Goal: Information Seeking & Learning: Find specific fact

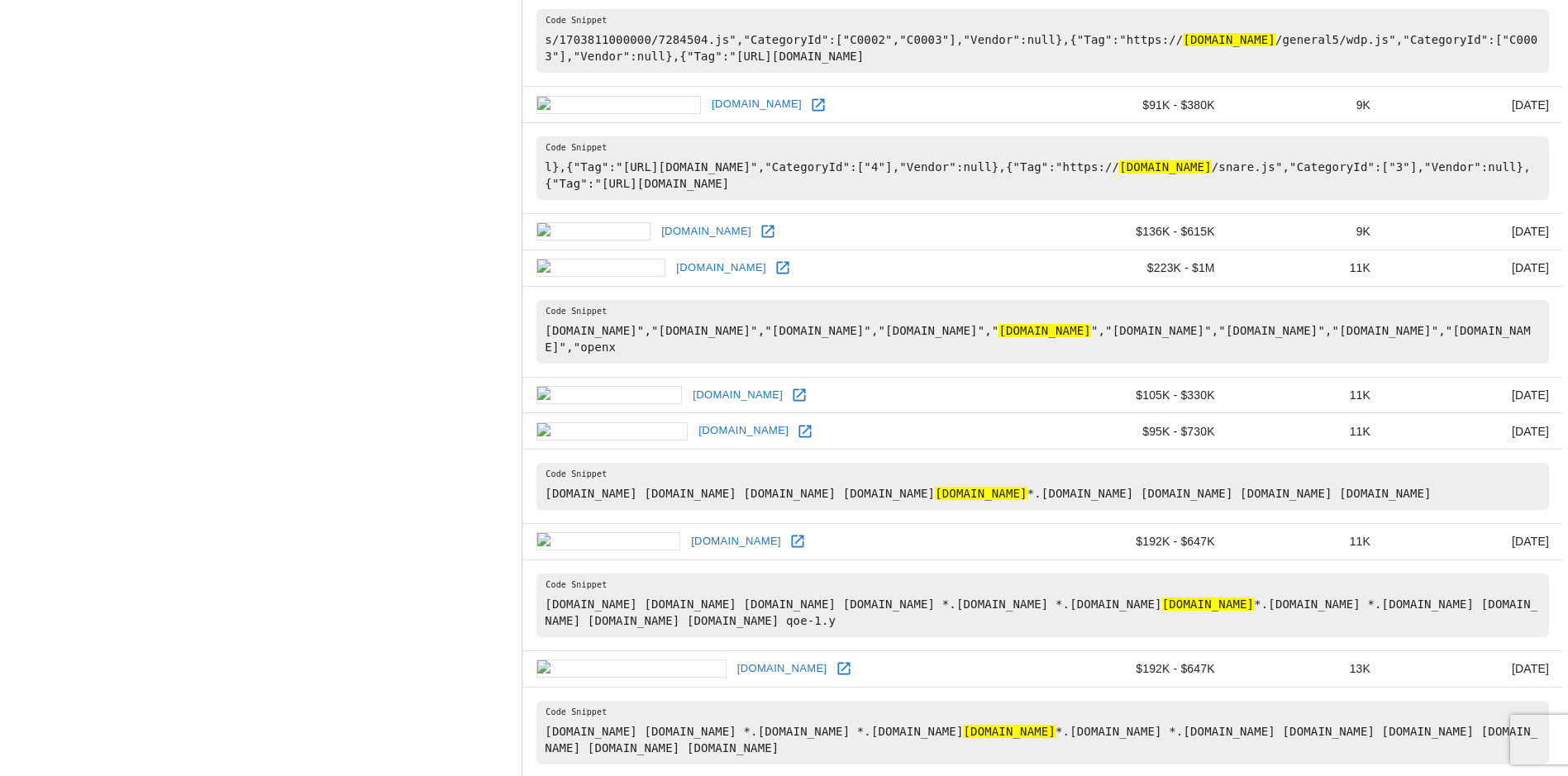
scroll to position [827, 0]
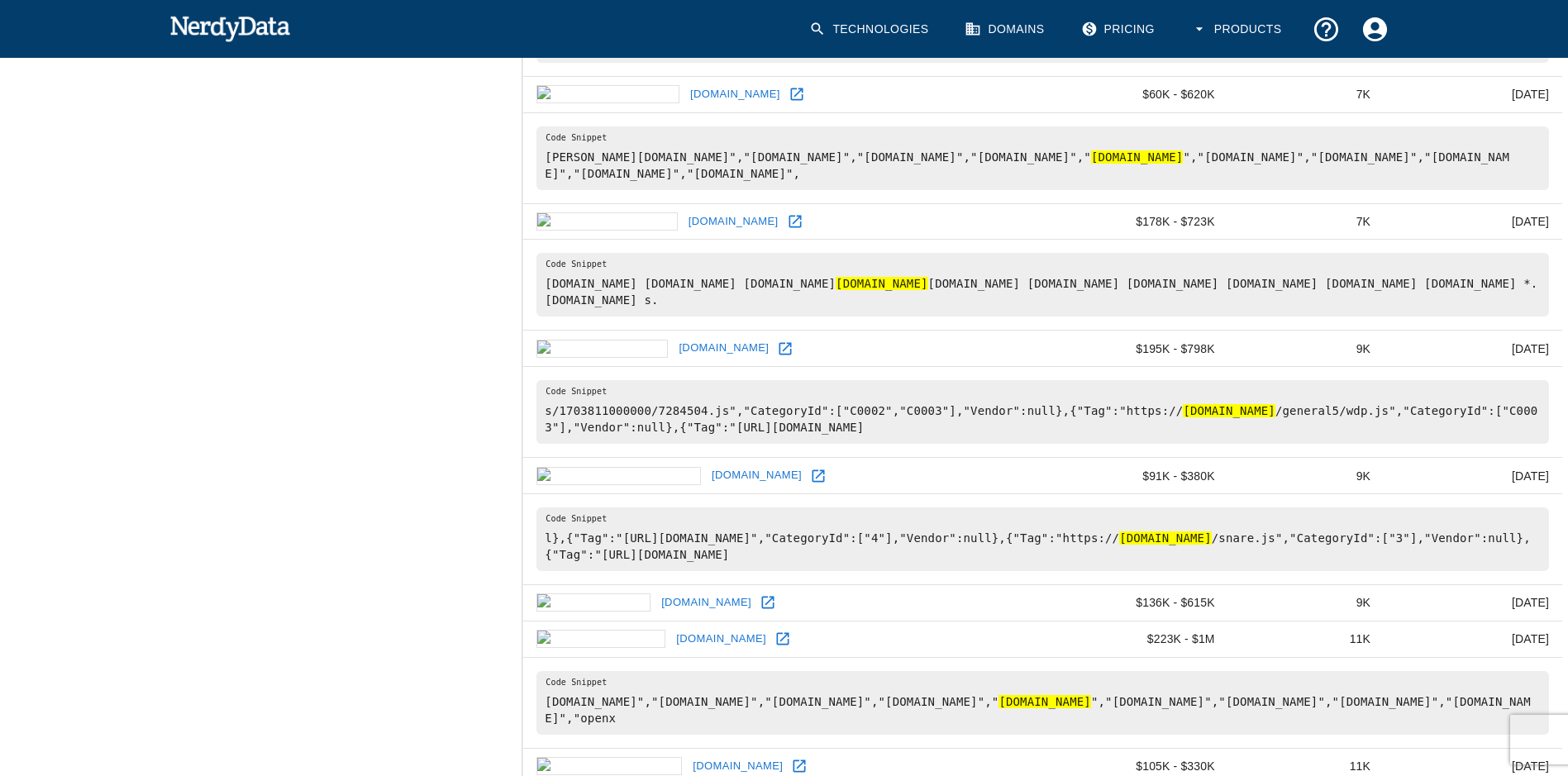
click at [1203, 418] on hl "[DOMAIN_NAME]" at bounding box center [1228, 411] width 92 height 14
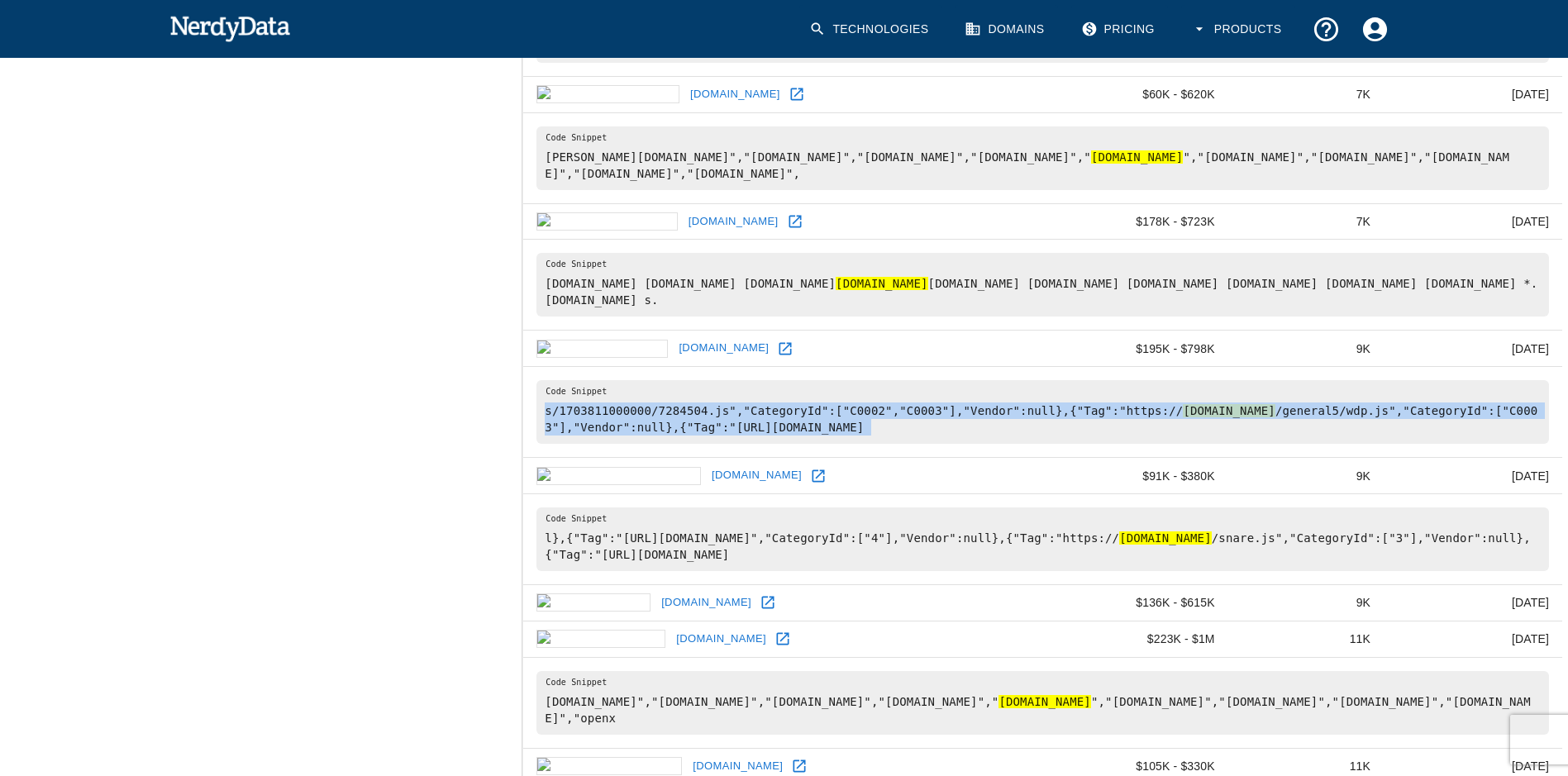
click at [1203, 418] on hl "[DOMAIN_NAME]" at bounding box center [1228, 411] width 92 height 14
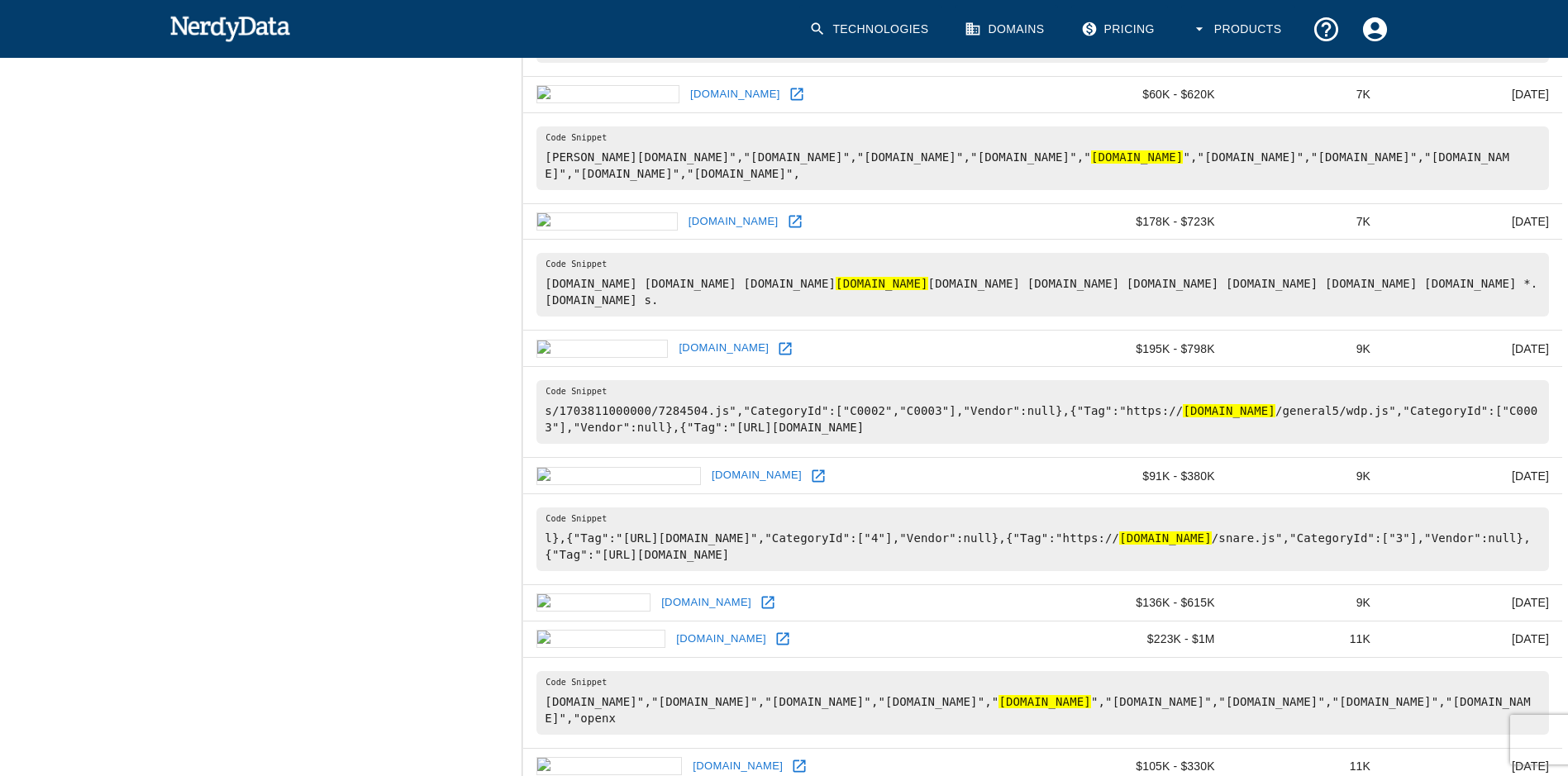
click at [1199, 545] on hl "[DOMAIN_NAME]" at bounding box center [1165, 538] width 92 height 14
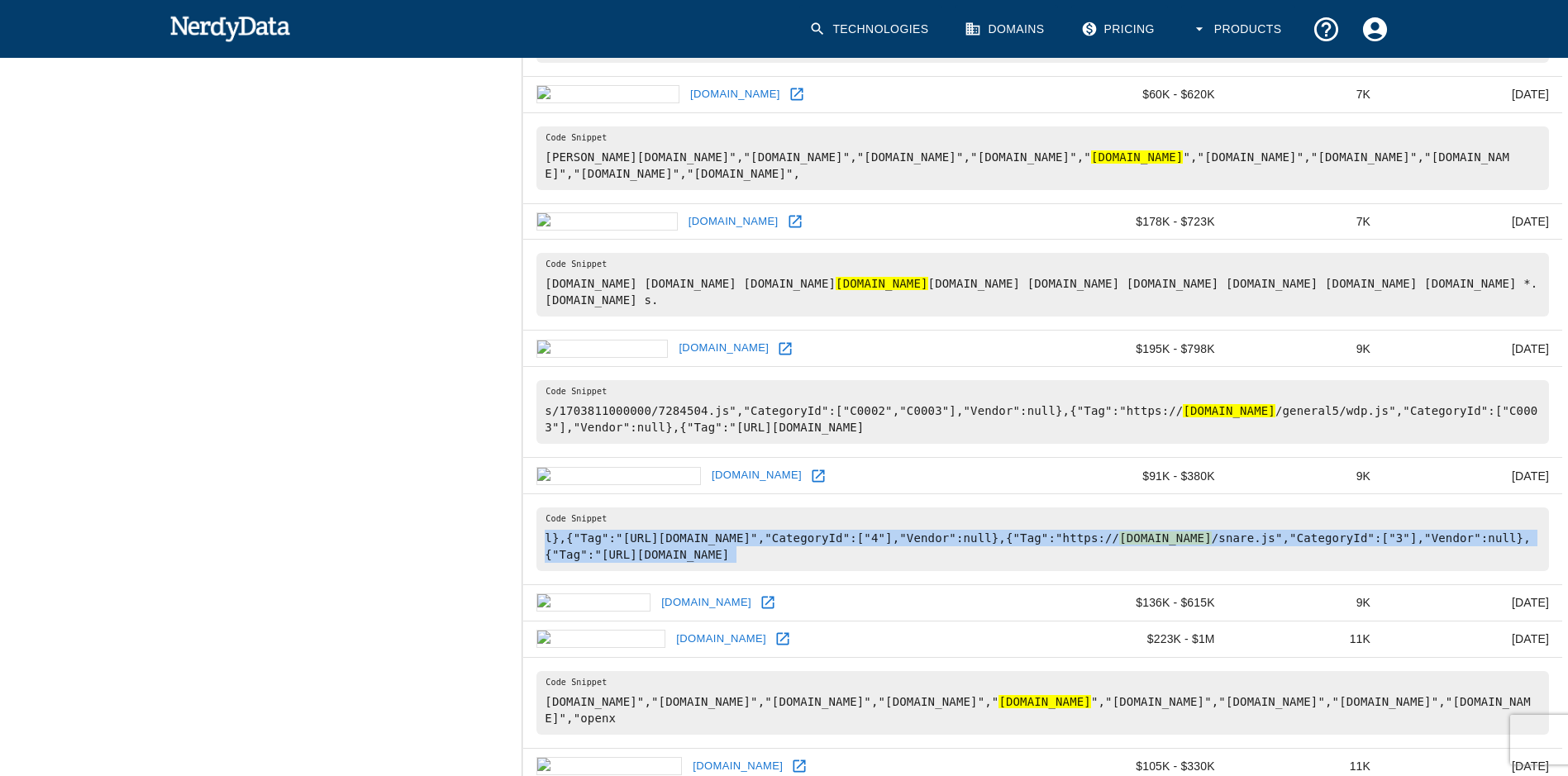
click at [1199, 545] on hl "[DOMAIN_NAME]" at bounding box center [1165, 538] width 92 height 14
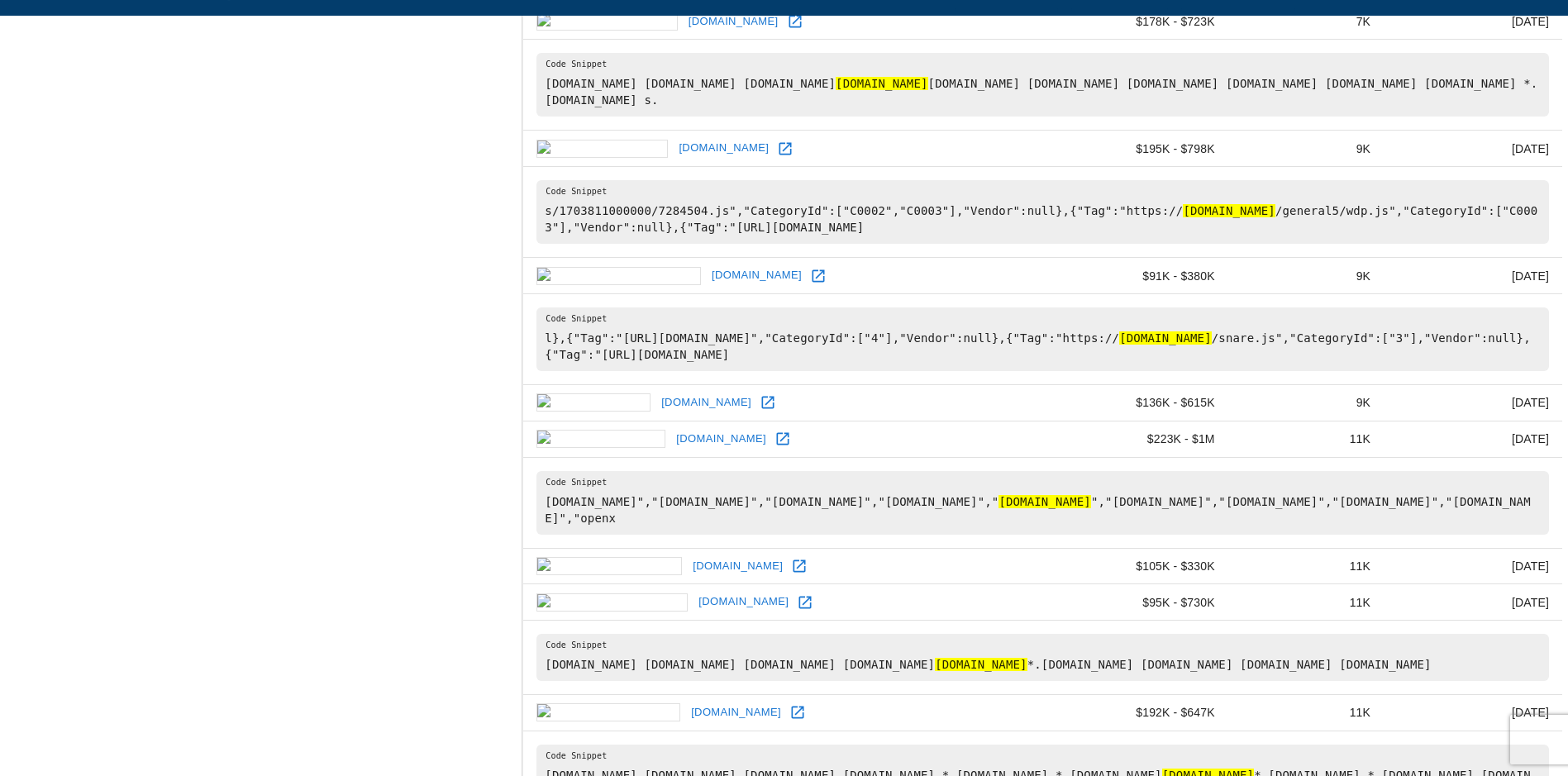
scroll to position [1075, 0]
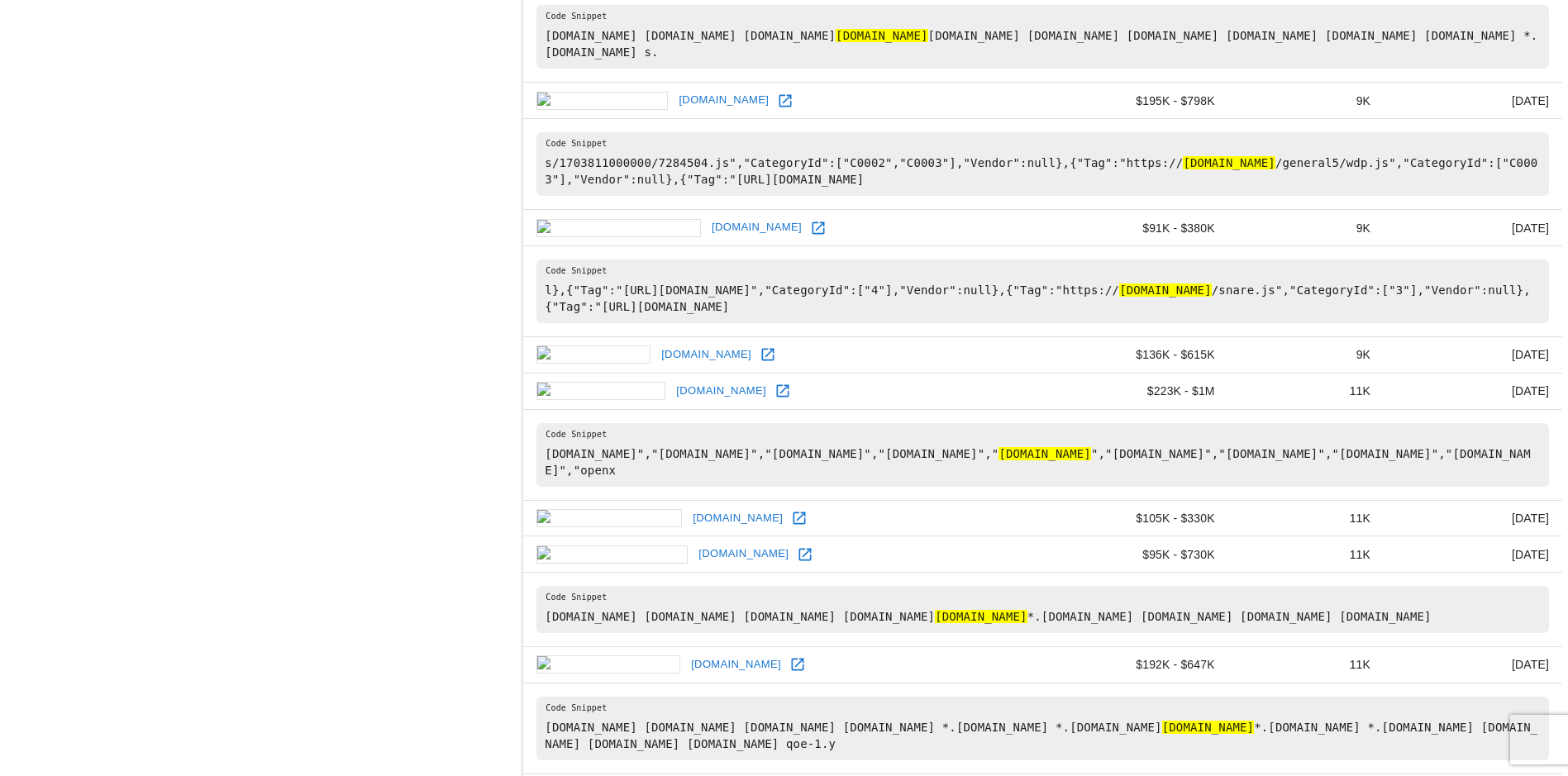
click at [1091, 460] on hl "[DOMAIN_NAME]" at bounding box center [1044, 455] width 92 height 14
click at [334, 522] on div "Search Filters Edit Search Websites with all of these : Technology Name, or ent…" at bounding box center [261, 642] width 522 height 2927
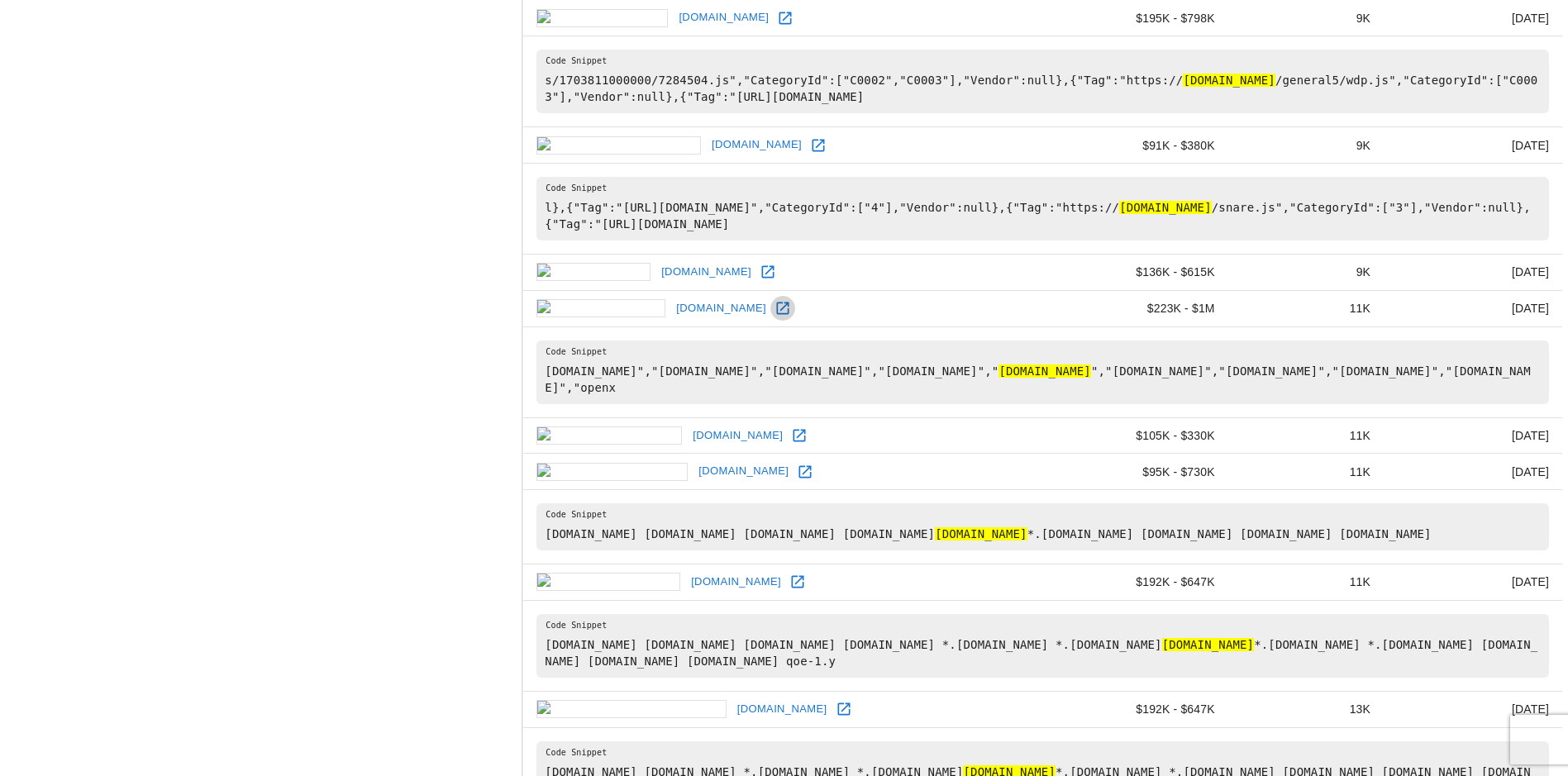
click at [775, 317] on icon at bounding box center [783, 308] width 17 height 17
